Goal: Information Seeking & Learning: Learn about a topic

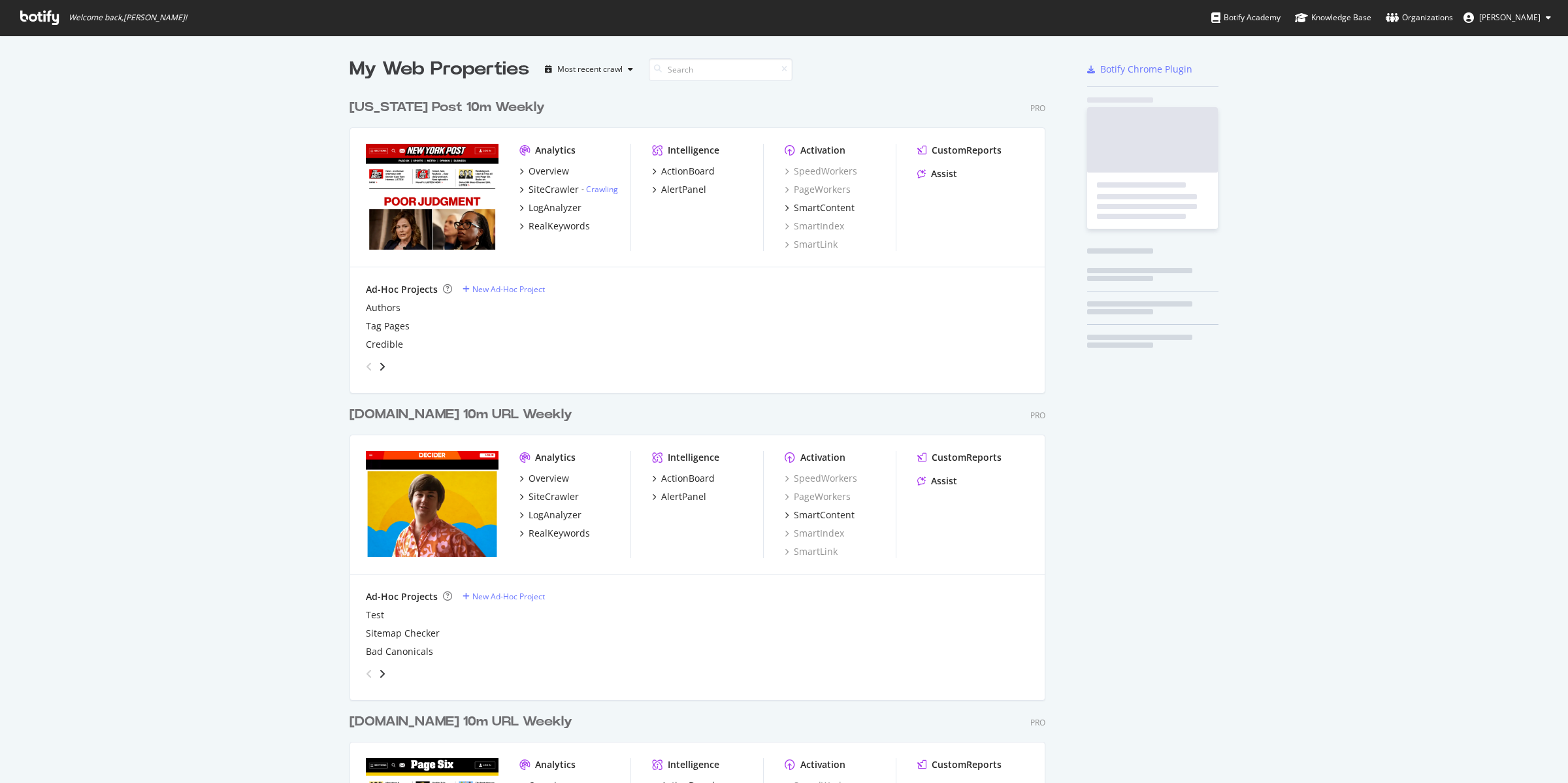
scroll to position [1554, 694]
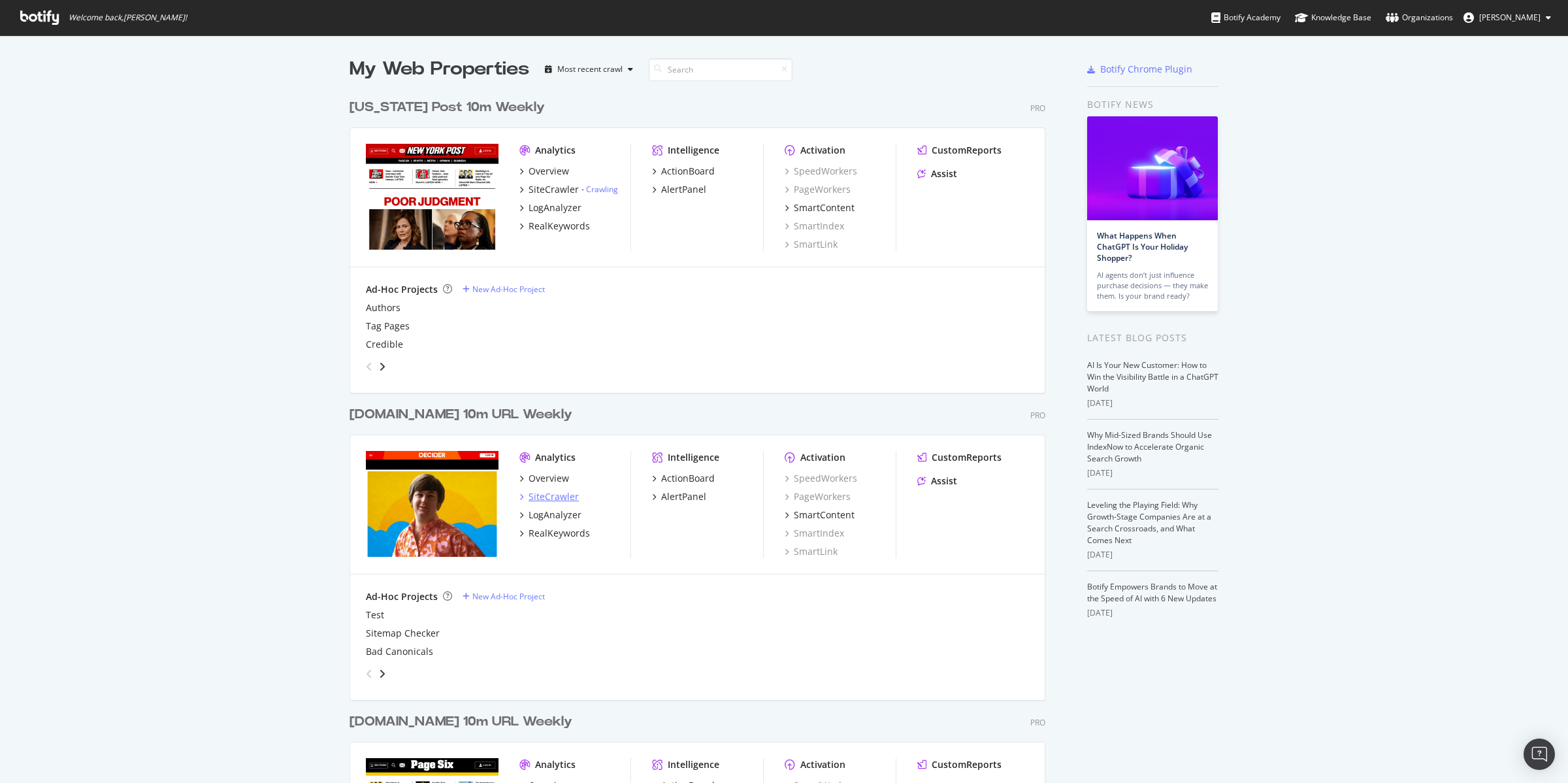
click at [537, 490] on div "SiteCrawler" at bounding box center [554, 496] width 51 height 13
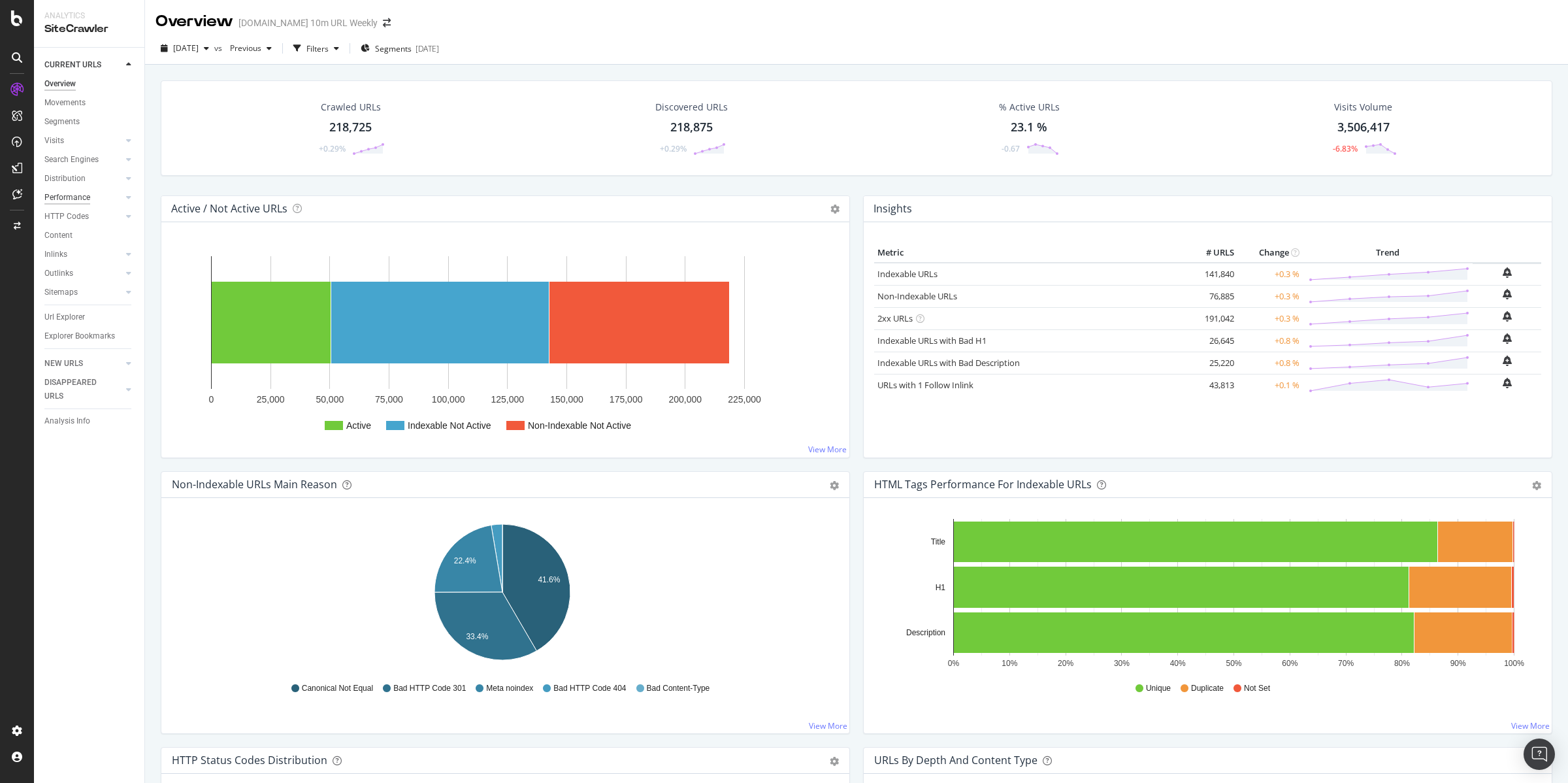
click at [63, 195] on div "Performance" at bounding box center [68, 198] width 46 height 14
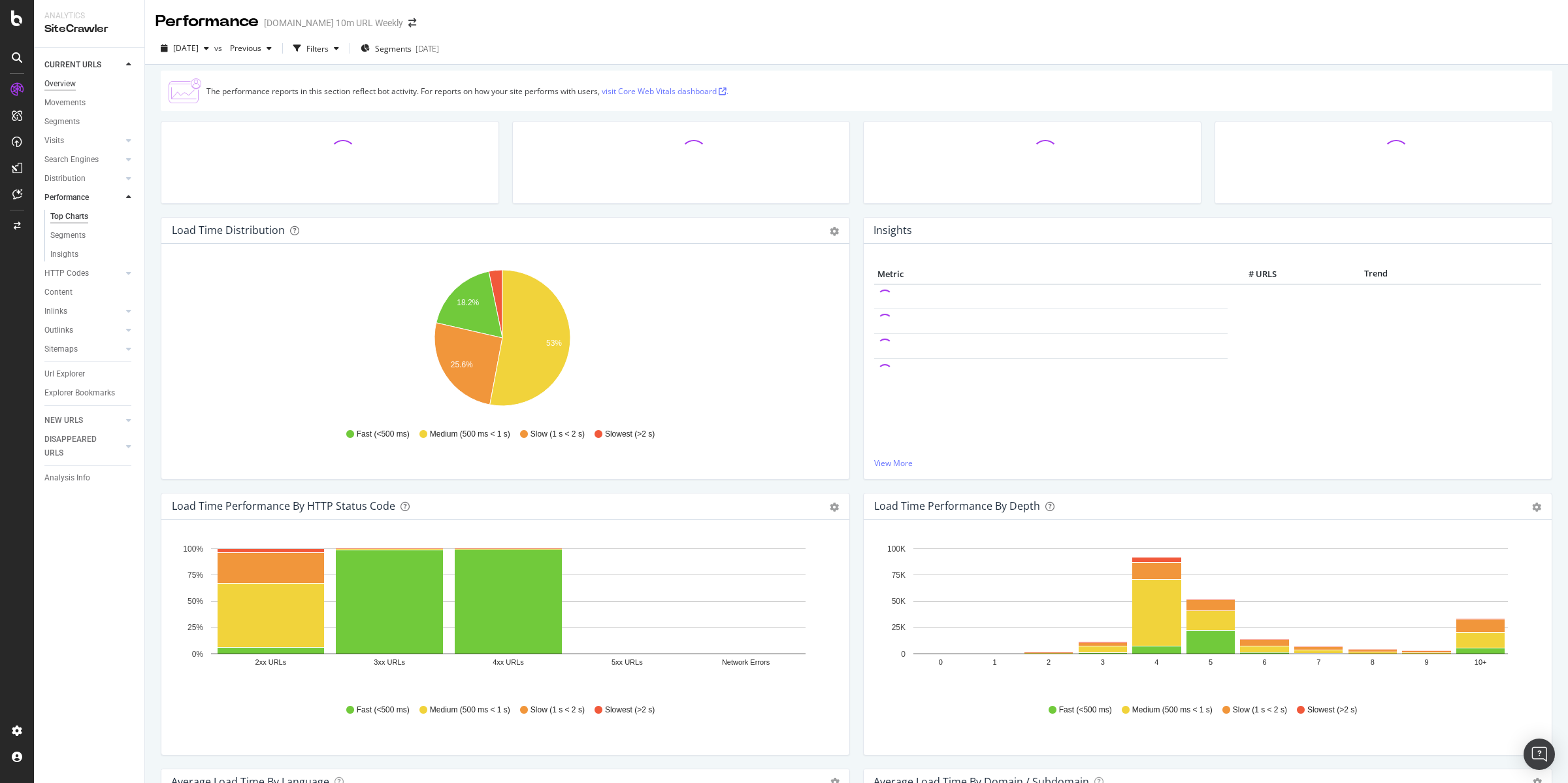
click at [69, 78] on div "Overview" at bounding box center [61, 85] width 32 height 14
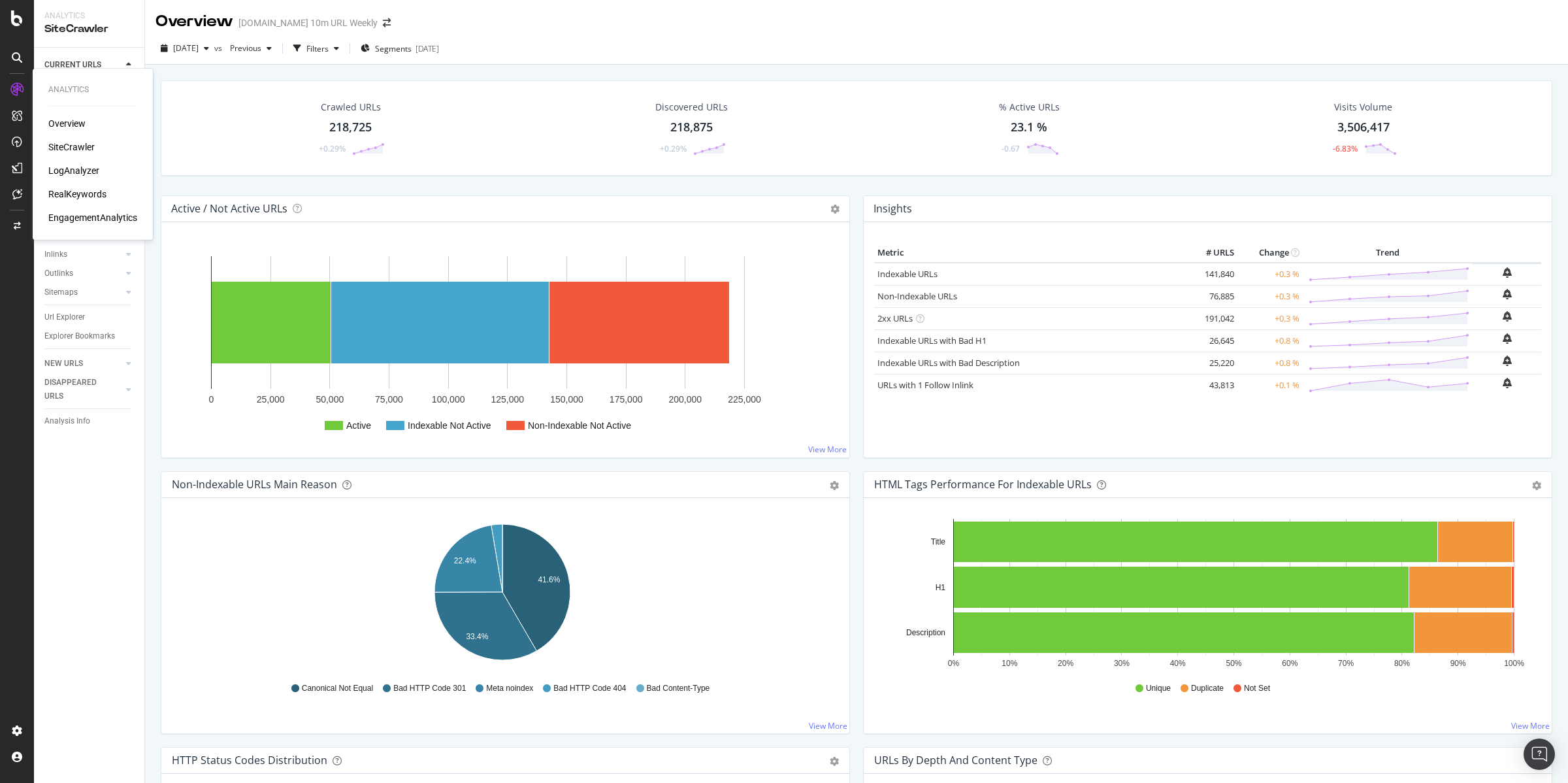
click at [70, 170] on div "LogAnalyzer" at bounding box center [74, 170] width 51 height 13
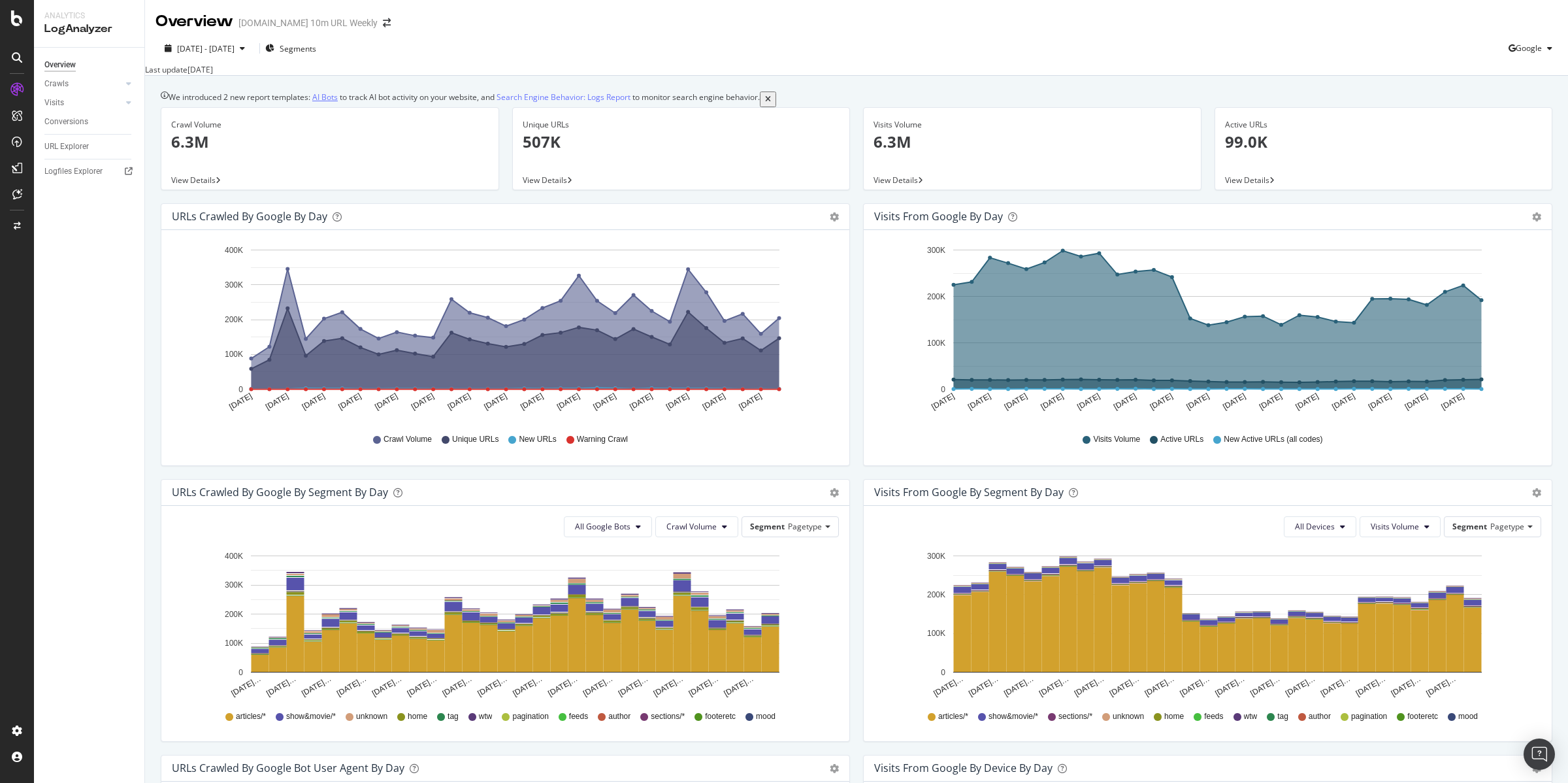
click at [334, 102] on link "AI Bots" at bounding box center [325, 97] width 26 height 11
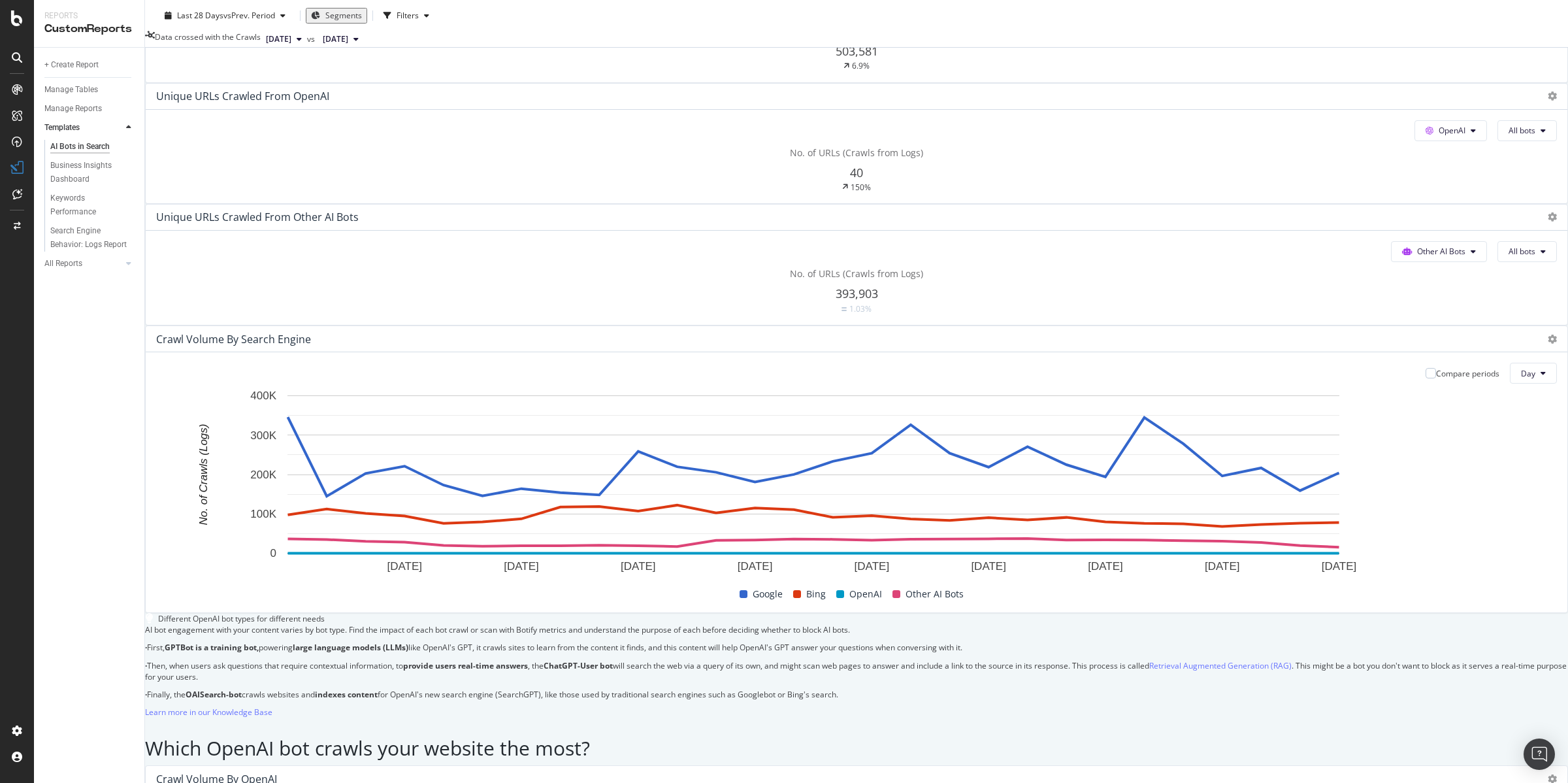
scroll to position [259, 0]
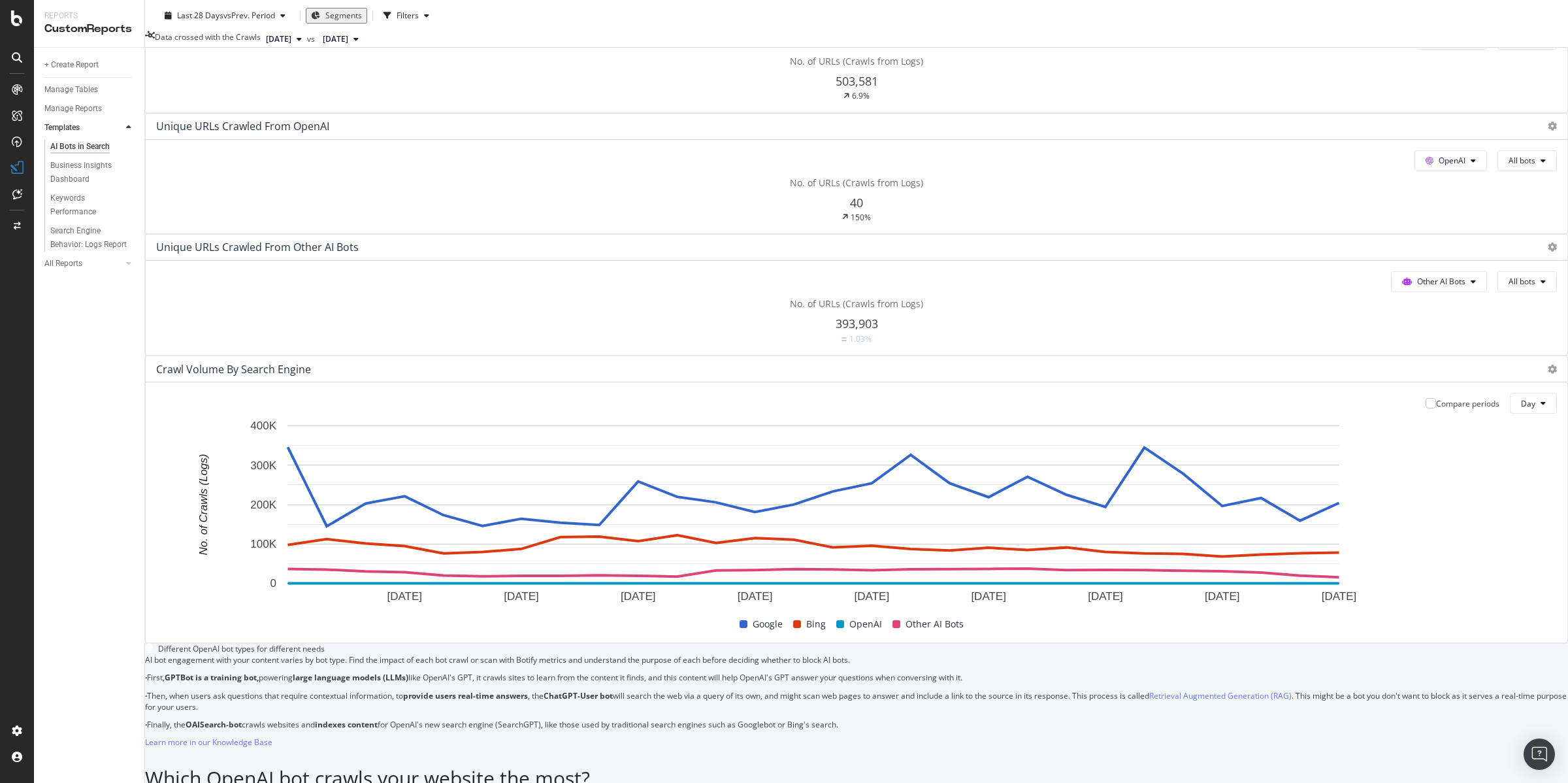
drag, startPoint x: 1238, startPoint y: 149, endPoint x: 1246, endPoint y: 149, distance: 8.0
click at [329, 12] on div "Unique URLs Crawled from Other AI Bots" at bounding box center [242, 5] width 172 height 13
click at [1440, 45] on span "Other AI Bots" at bounding box center [1453, 39] width 26 height 11
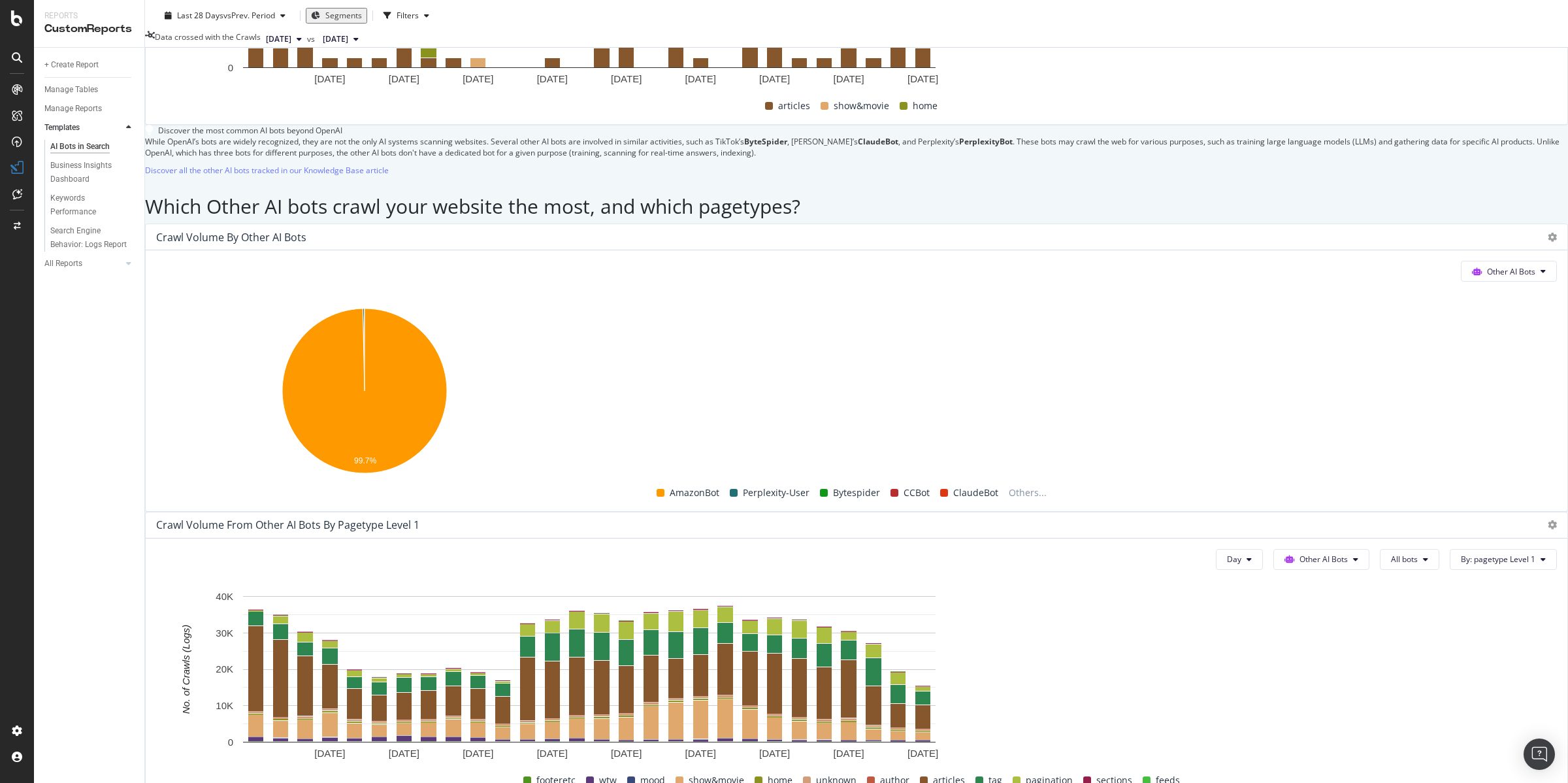
scroll to position [1967, 0]
